Goal: Task Accomplishment & Management: Manage account settings

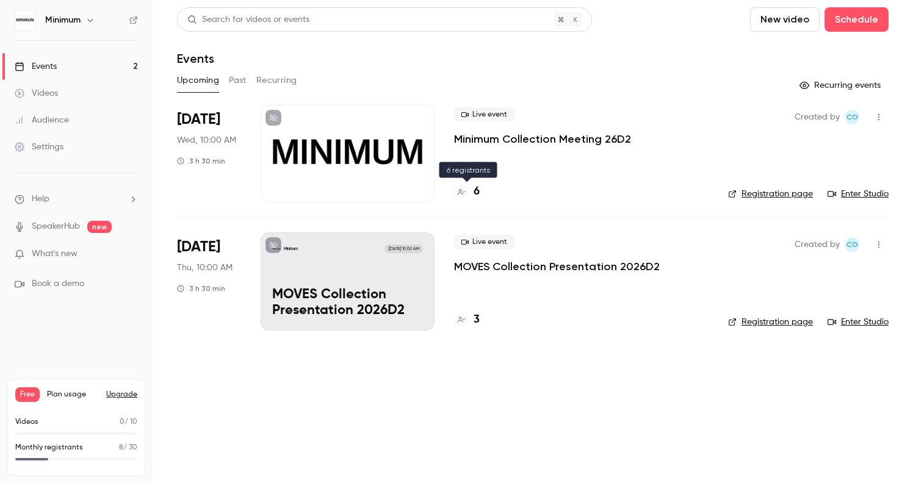
click at [470, 196] on div "6" at bounding box center [467, 192] width 26 height 16
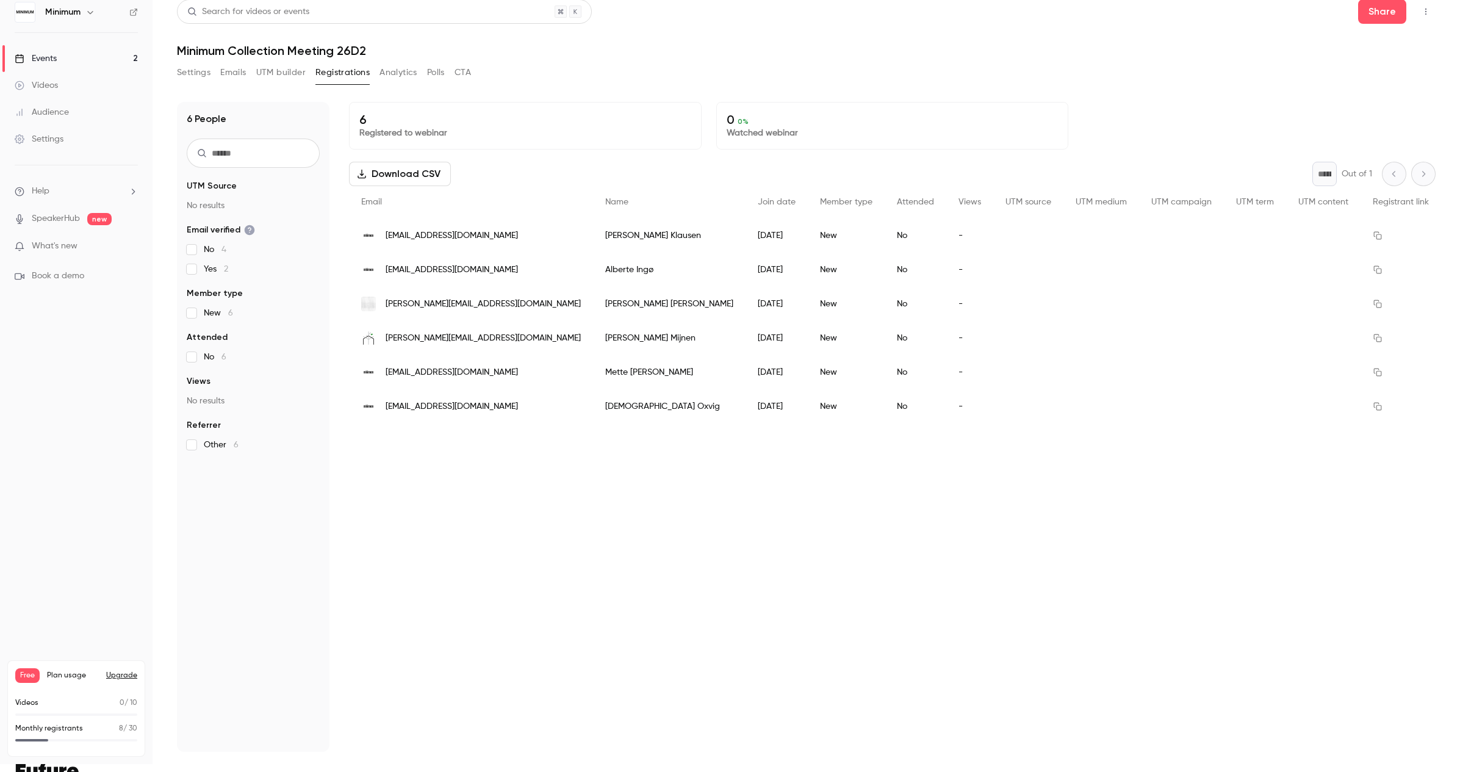
scroll to position [10, 0]
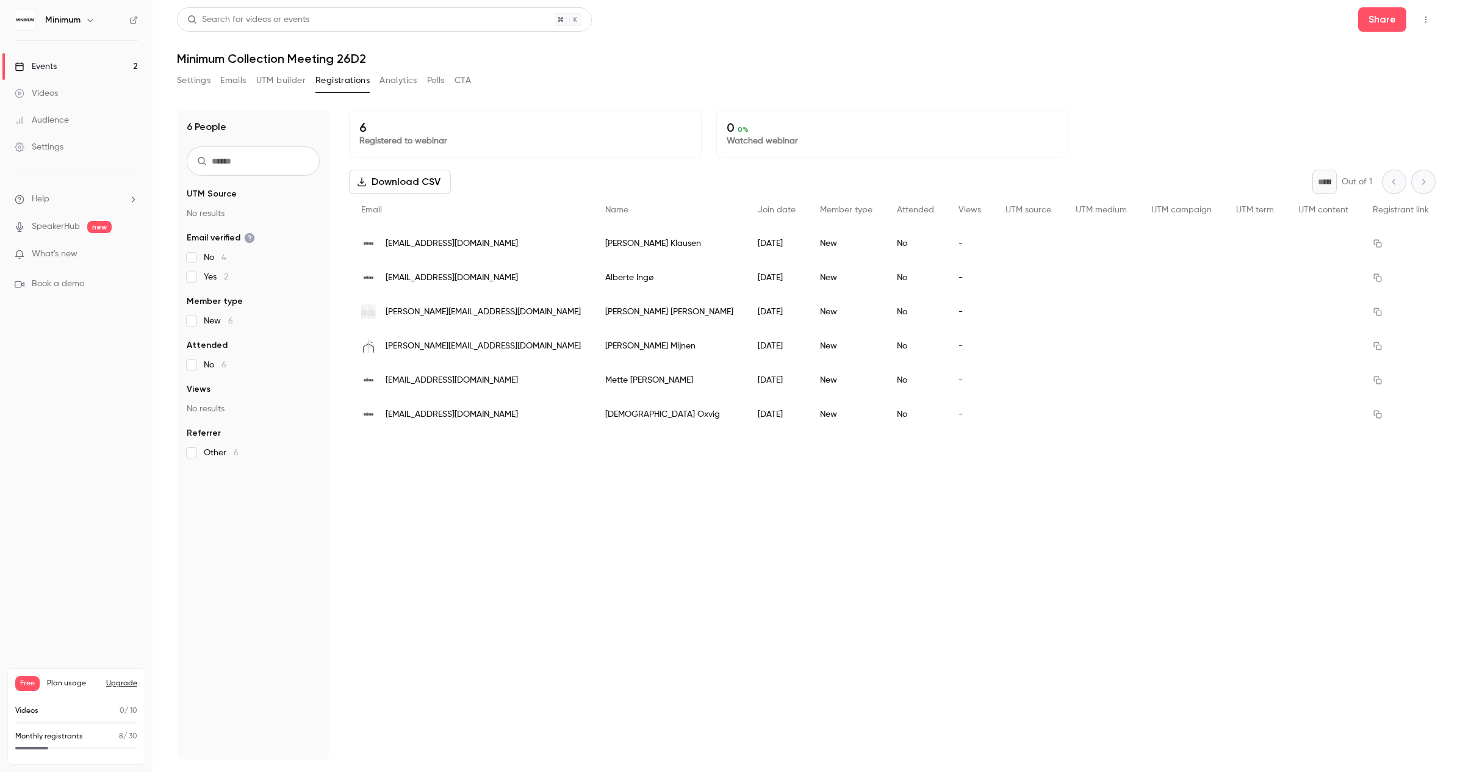
scroll to position [2, 0]
click at [71, 65] on link "Events 2" at bounding box center [76, 66] width 153 height 27
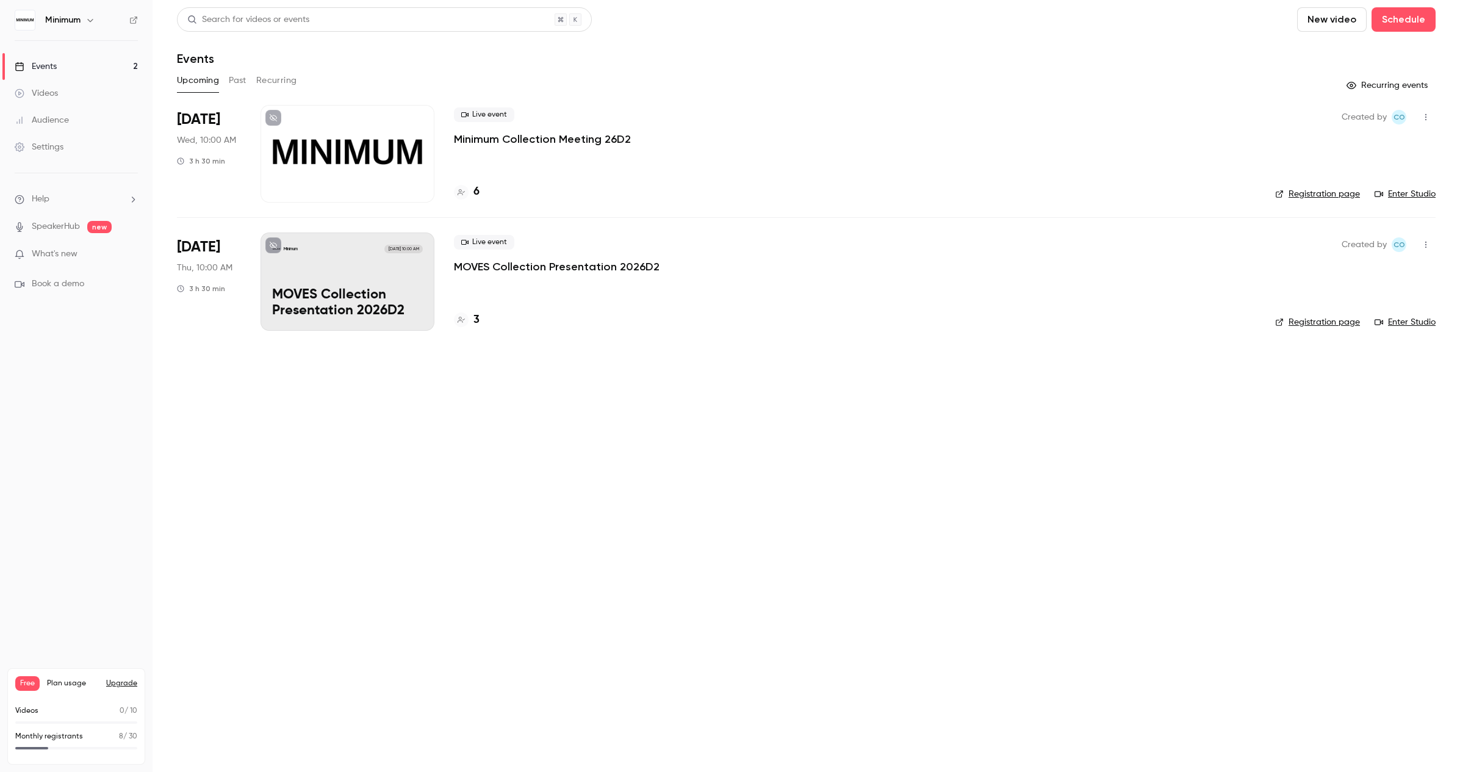
click at [360, 170] on div at bounding box center [348, 154] width 174 height 98
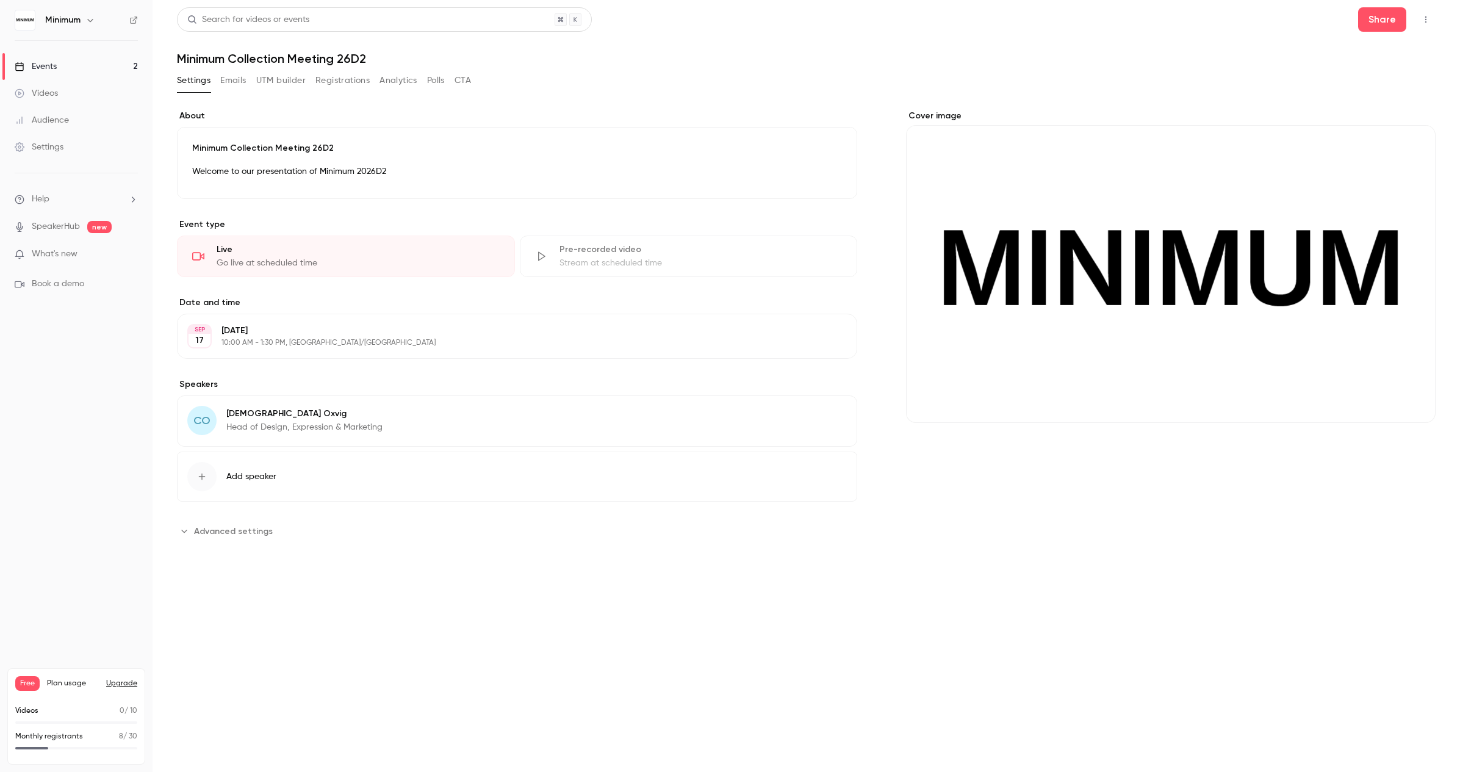
click at [236, 87] on button "Emails" at bounding box center [233, 81] width 26 height 20
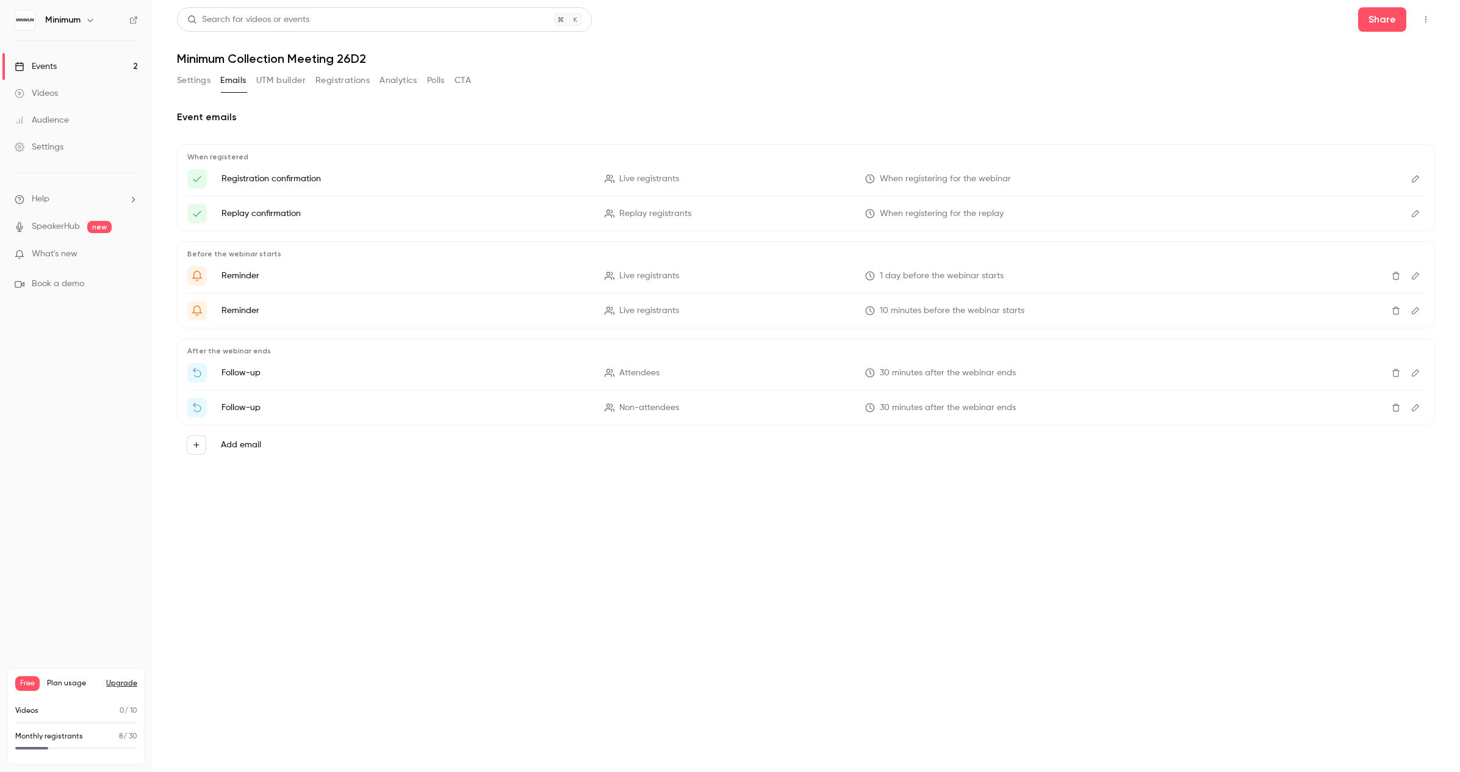
click at [330, 79] on button "Registrations" at bounding box center [342, 81] width 54 height 20
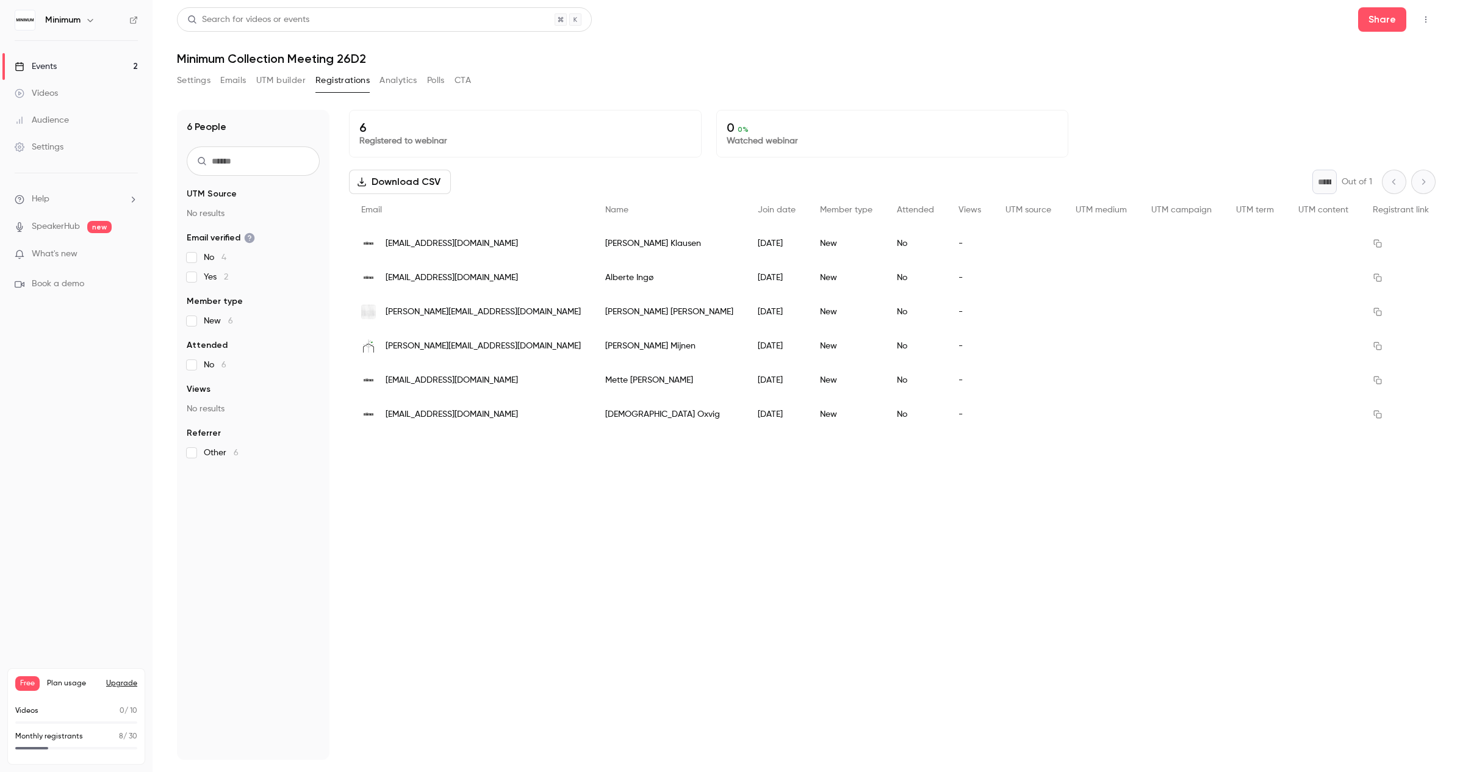
scroll to position [2, 0]
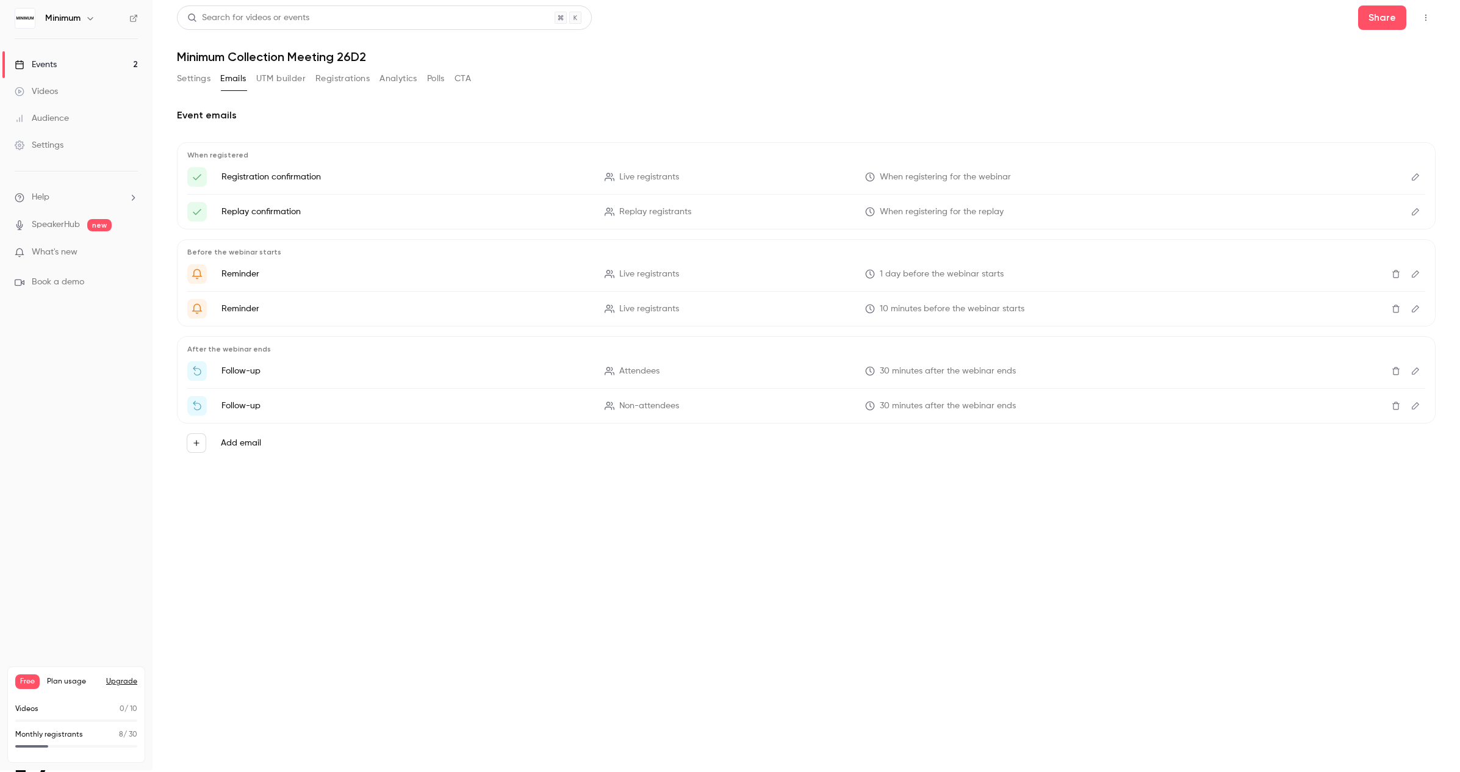
click at [48, 63] on div "Events" at bounding box center [36, 65] width 42 height 12
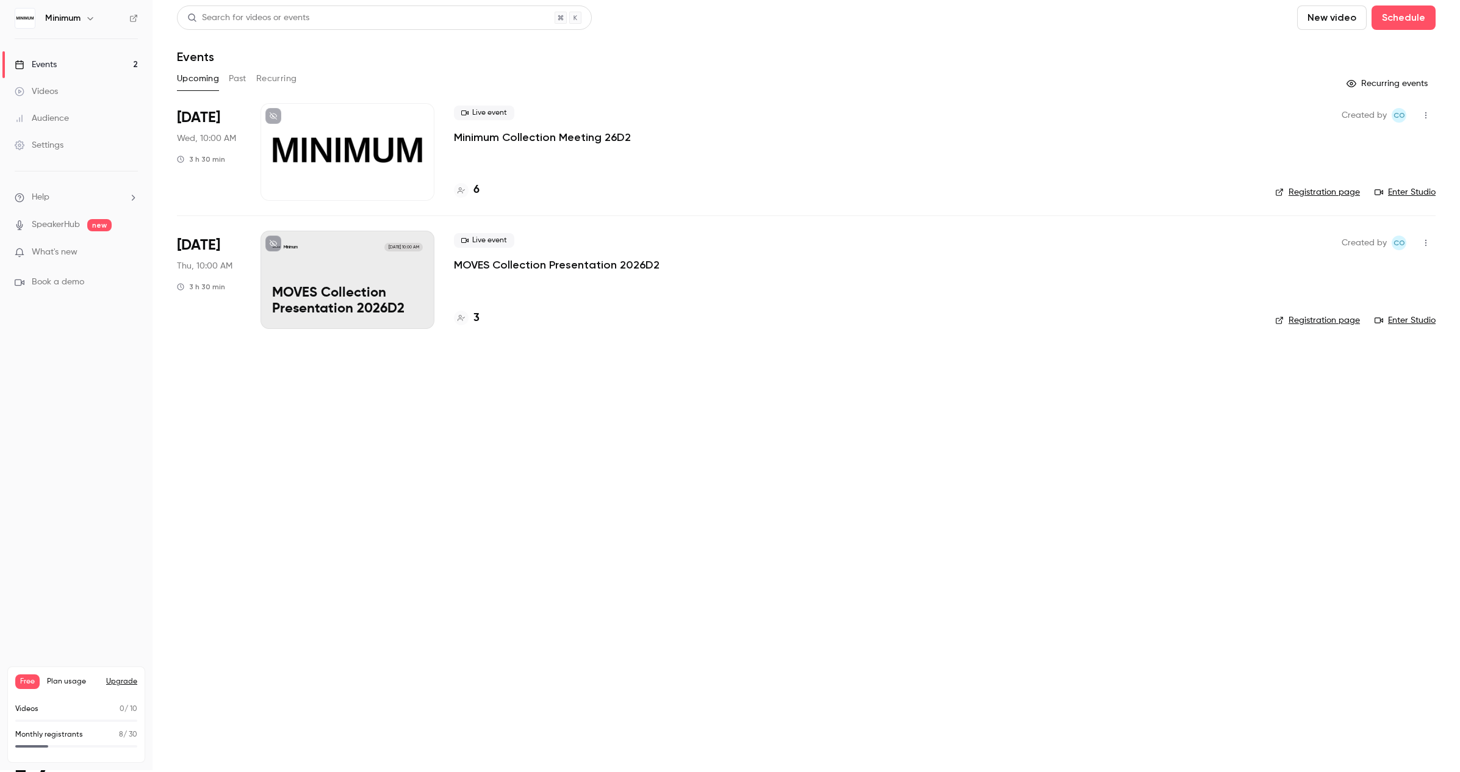
click at [355, 292] on p "MOVES Collection Presentation 2026D2" at bounding box center [347, 302] width 151 height 32
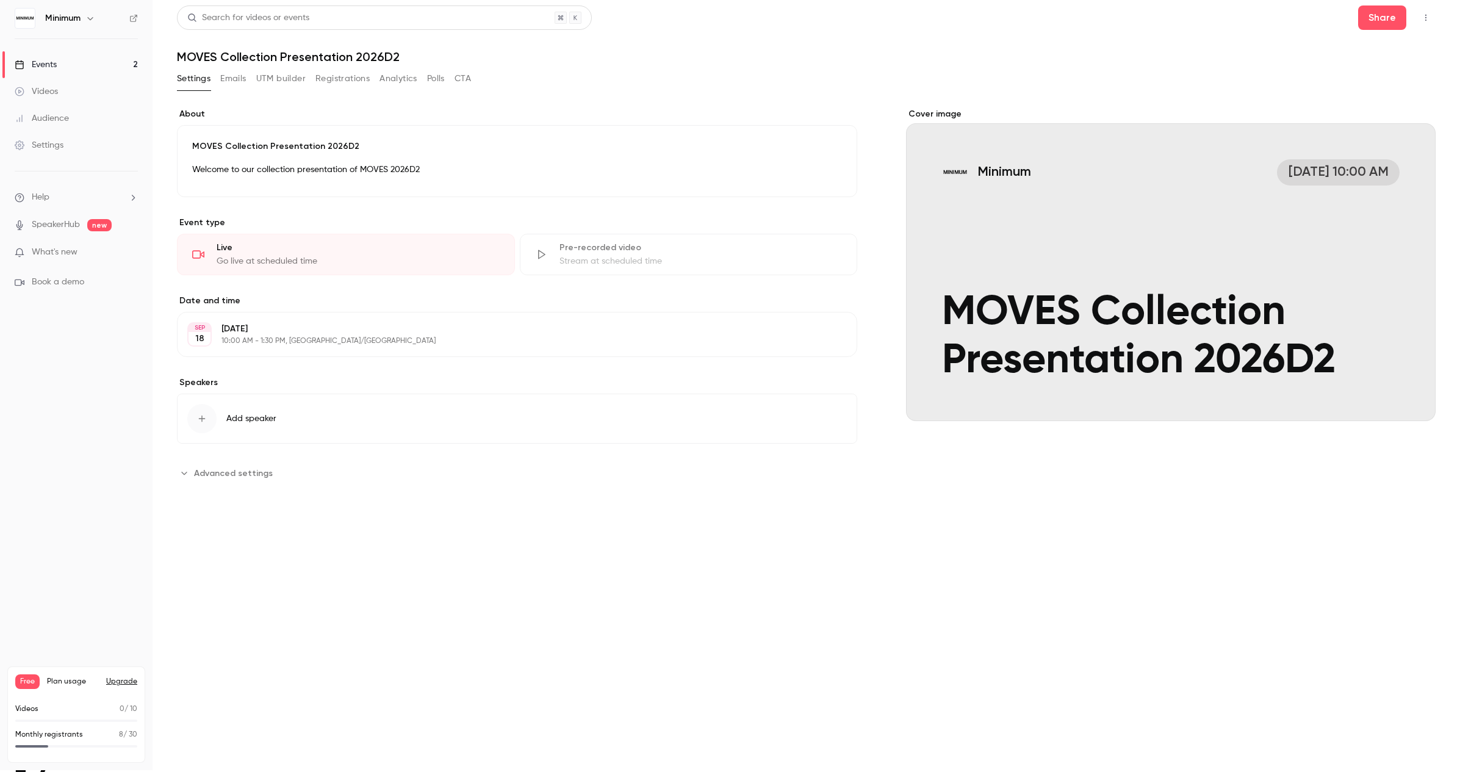
click at [331, 81] on button "Registrations" at bounding box center [342, 79] width 54 height 20
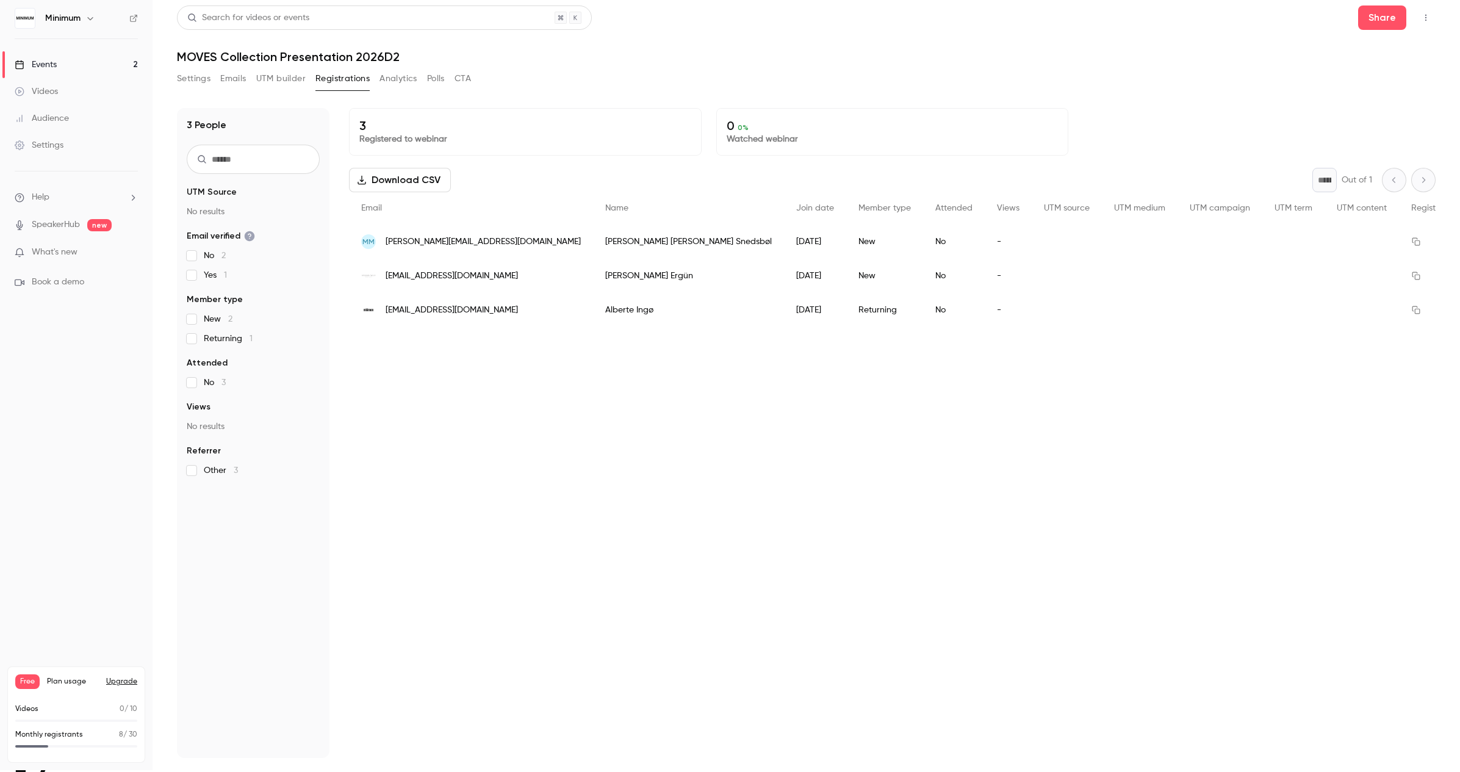
click at [73, 683] on span "Plan usage" at bounding box center [73, 682] width 52 height 10
click at [129, 680] on button "Upgrade" at bounding box center [121, 682] width 31 height 10
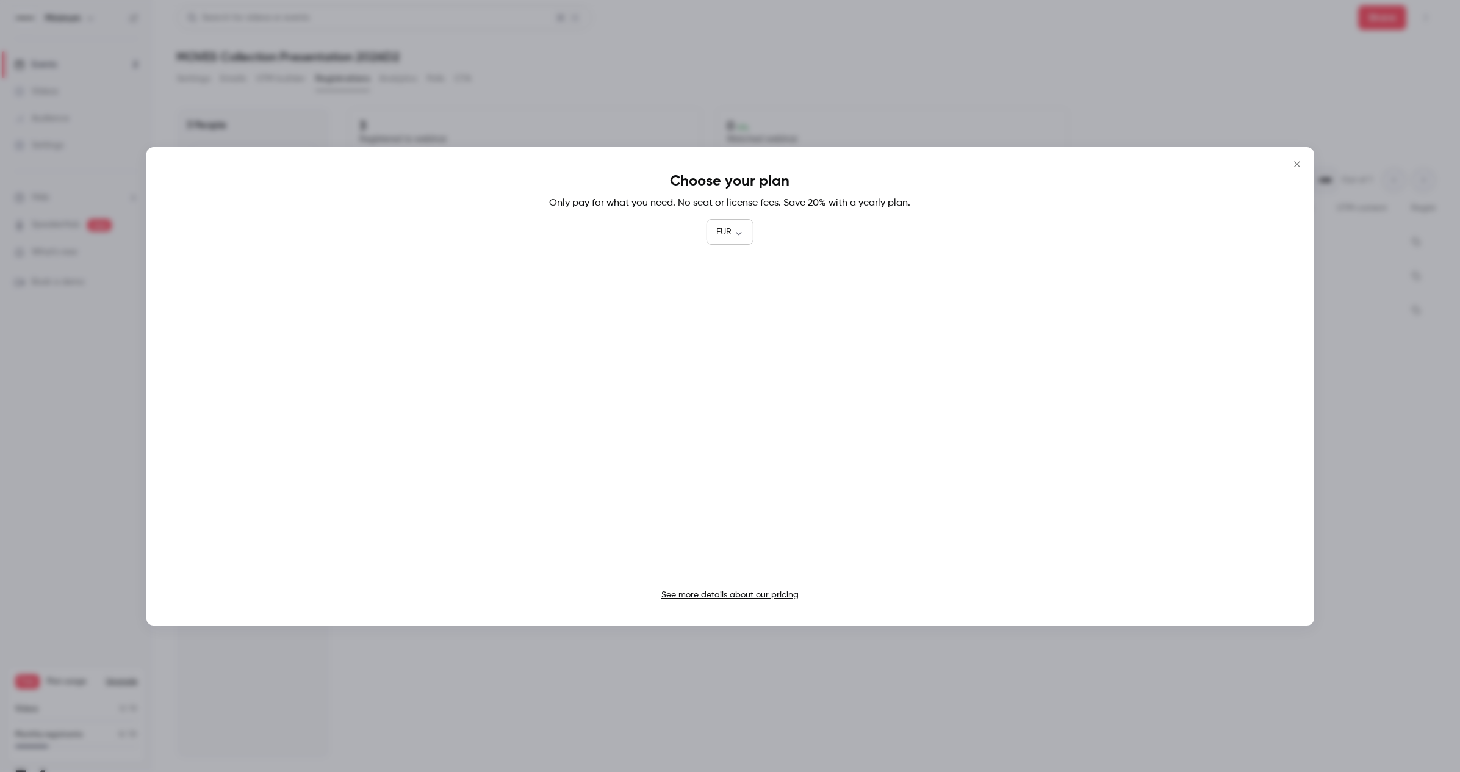
click at [740, 230] on body "**********" at bounding box center [730, 441] width 1460 height 887
click at [801, 223] on div at bounding box center [730, 386] width 1460 height 772
click at [435, 248] on div "Choose your plan Only pay for what you need. No seat or license fees. Save 20% …" at bounding box center [730, 386] width 1168 height 478
click at [1292, 162] on icon "Close" at bounding box center [1297, 164] width 15 height 10
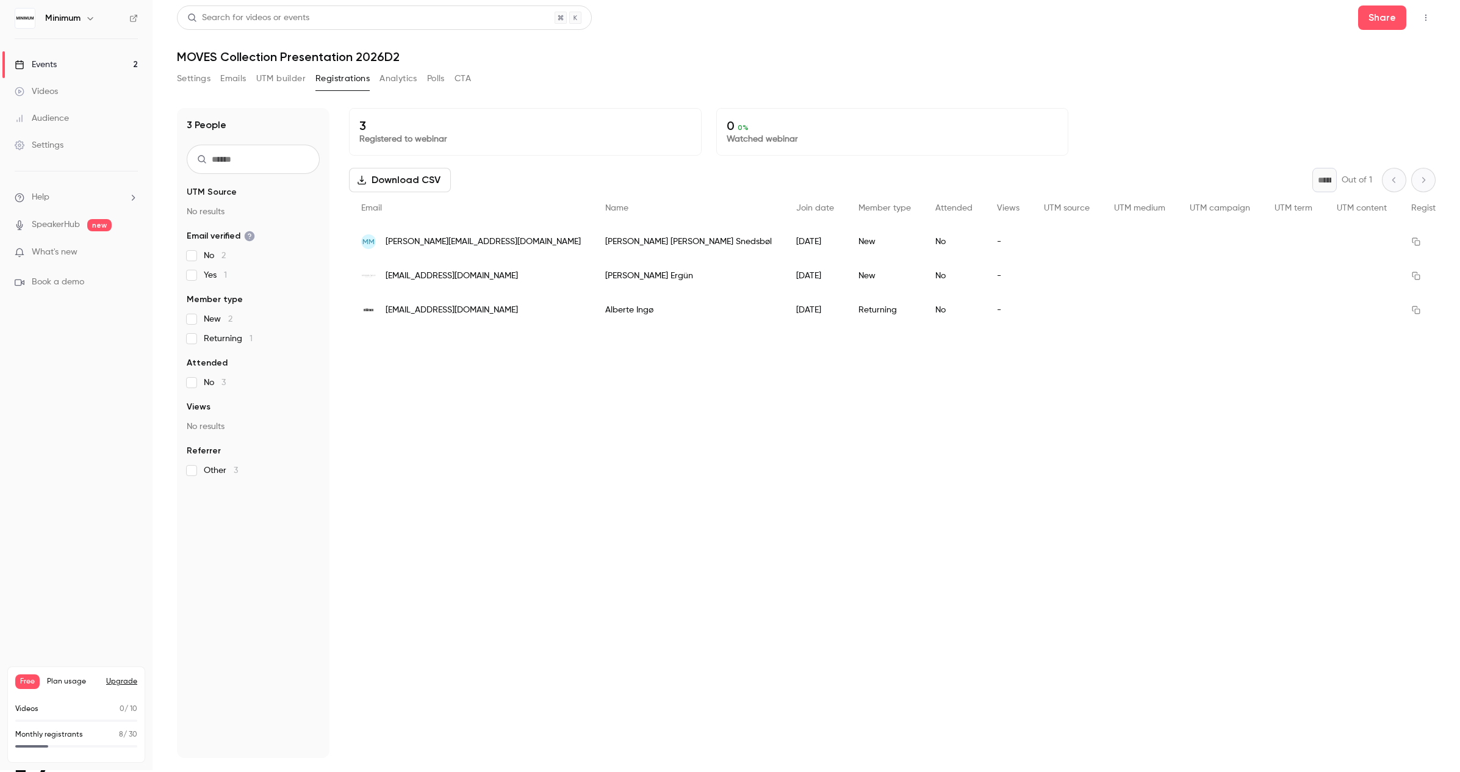
scroll to position [1, 0]
click at [50, 68] on div "Events" at bounding box center [36, 66] width 42 height 12
